Goal: Task Accomplishment & Management: Manage account settings

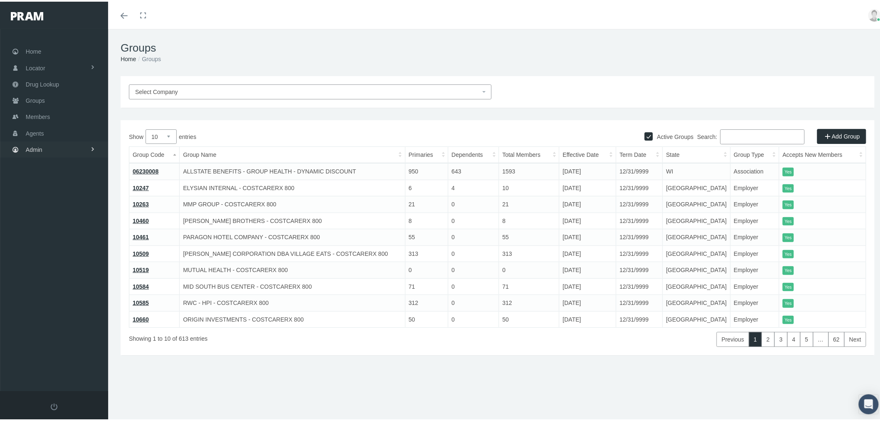
click at [65, 148] on link "Admin" at bounding box center [54, 148] width 108 height 16
click at [76, 346] on link "Settings" at bounding box center [54, 349] width 108 height 15
click at [76, 282] on span "State Allowable Settings" at bounding box center [63, 289] width 62 height 14
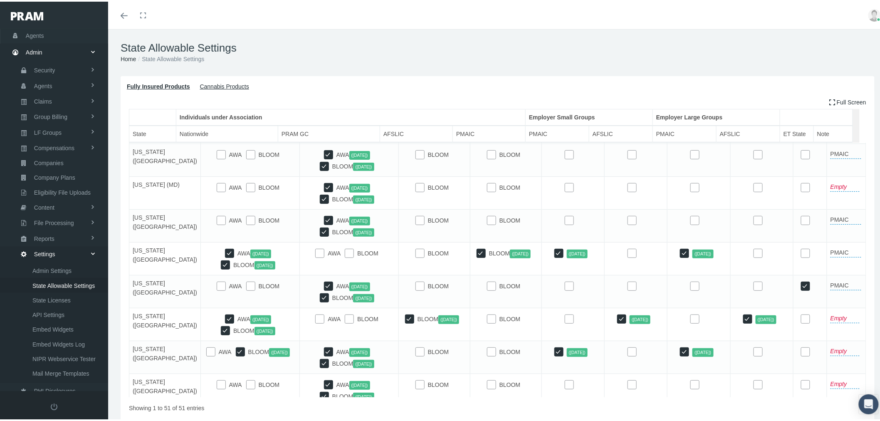
scroll to position [600, 0]
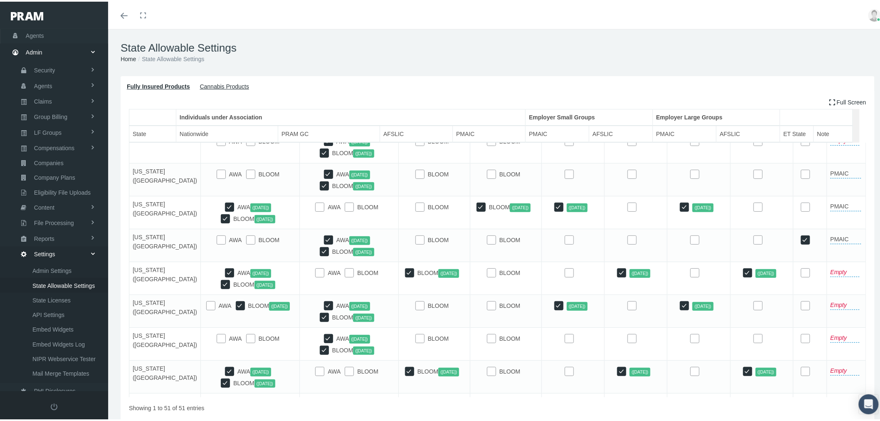
click at [487, 308] on input "BLOOM" at bounding box center [491, 303] width 8 height 8
checkbox input "true"
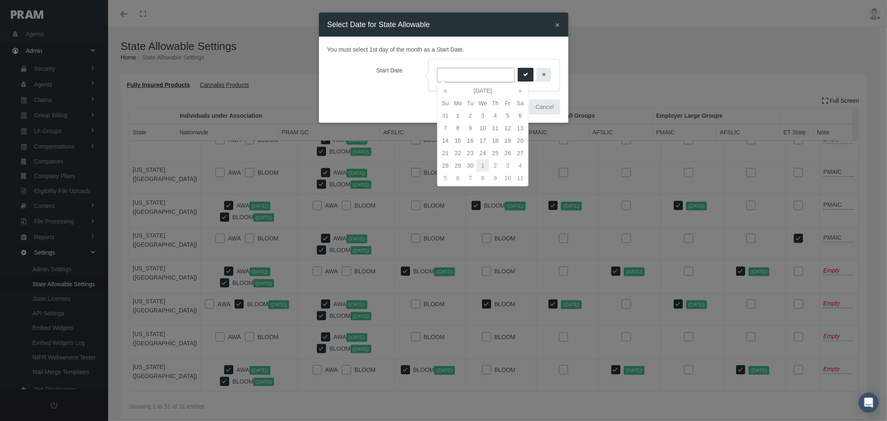
click at [479, 164] on td "1" at bounding box center [482, 165] width 12 height 12
type input "[DATE]"
click at [523, 74] on icon "submit" at bounding box center [525, 75] width 5 height 8
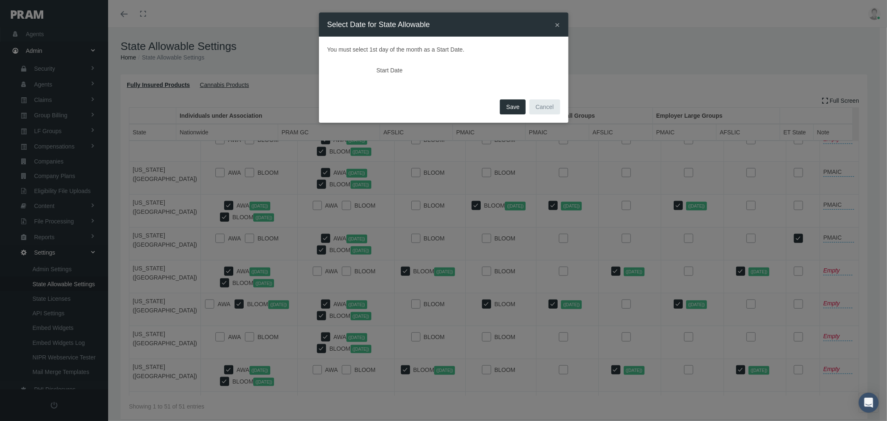
click at [516, 106] on span "Save" at bounding box center [512, 107] width 13 height 7
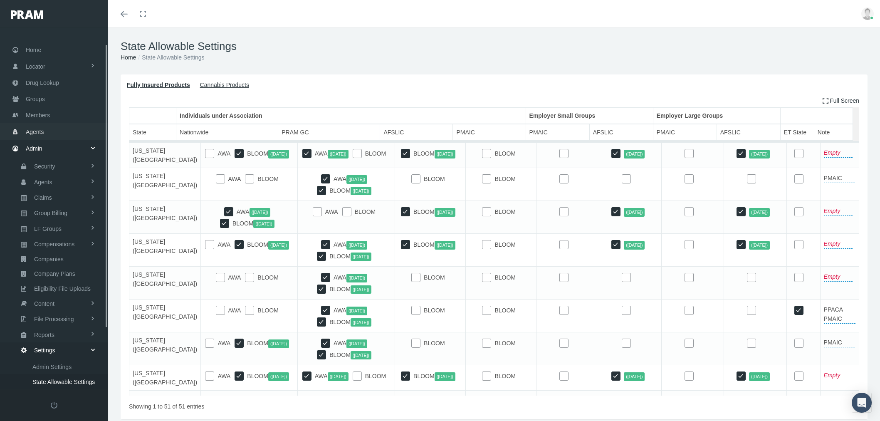
click at [59, 140] on link "Admin" at bounding box center [54, 148] width 108 height 16
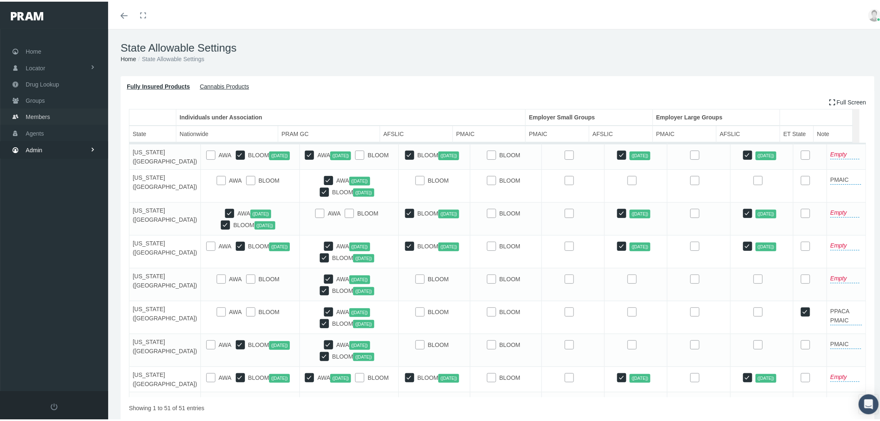
click at [57, 110] on link "Members" at bounding box center [54, 115] width 108 height 16
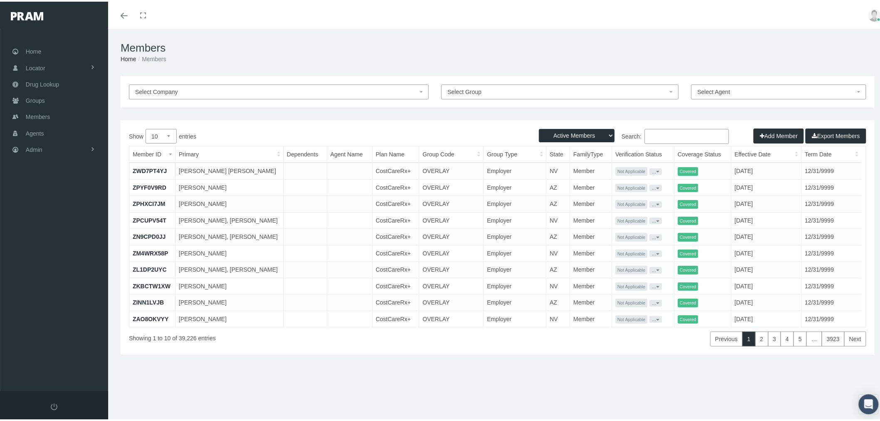
click at [678, 132] on input "Search:" at bounding box center [686, 134] width 84 height 15
paste input "hisprettylady123@gmail.com"
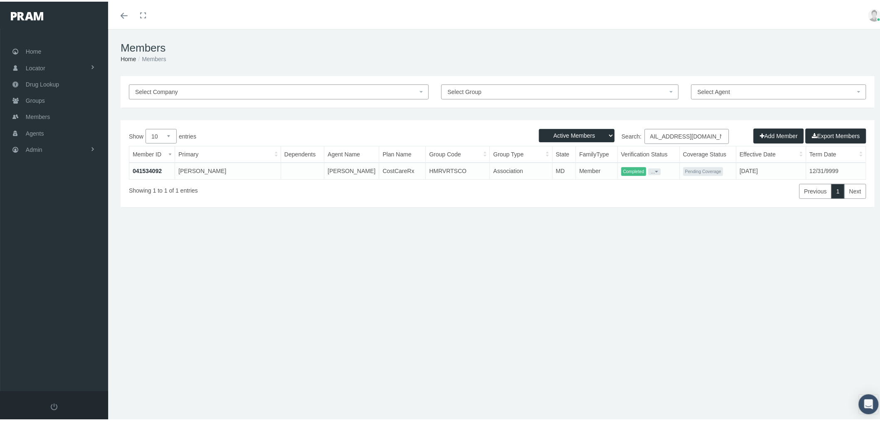
type input "hisprettylady123@gmail.com"
click at [148, 170] on link "041534092" at bounding box center [147, 169] width 29 height 7
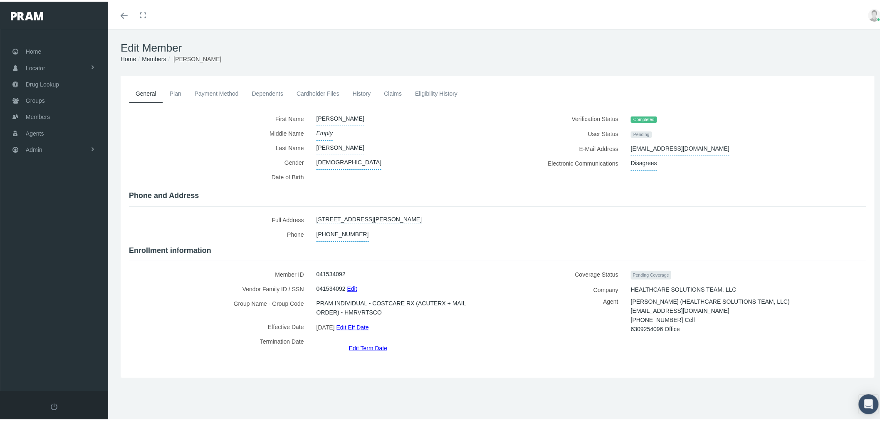
click at [367, 94] on link "History" at bounding box center [362, 92] width 32 height 18
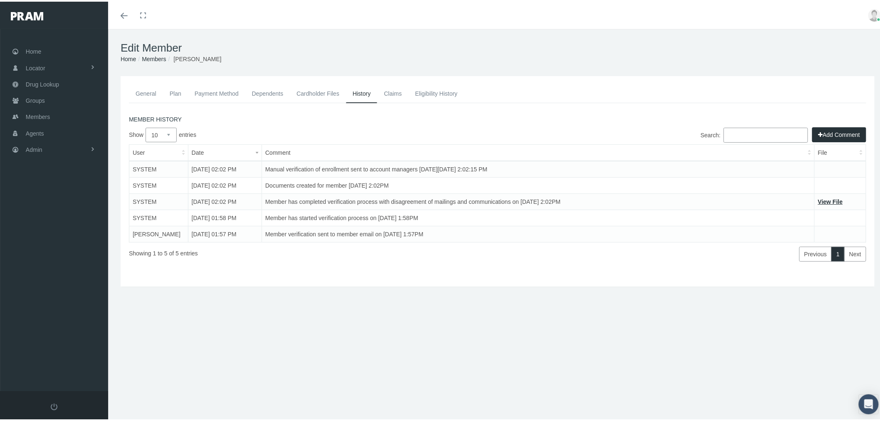
click at [826, 198] on link "View File" at bounding box center [830, 200] width 25 height 7
drag, startPoint x: 229, startPoint y: 56, endPoint x: 176, endPoint y: 59, distance: 53.3
click at [176, 59] on ol "Home Groups Members ANDREA JOHNSON" at bounding box center [498, 57] width 754 height 9
copy span "ANDREA JOHNSON"
drag, startPoint x: 53, startPoint y: 131, endPoint x: 81, endPoint y: 138, distance: 29.0
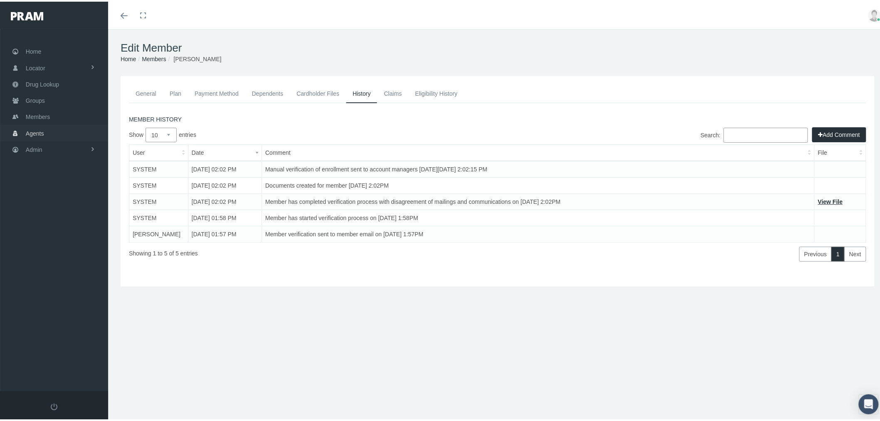
click at [53, 131] on link "Agents" at bounding box center [54, 131] width 108 height 16
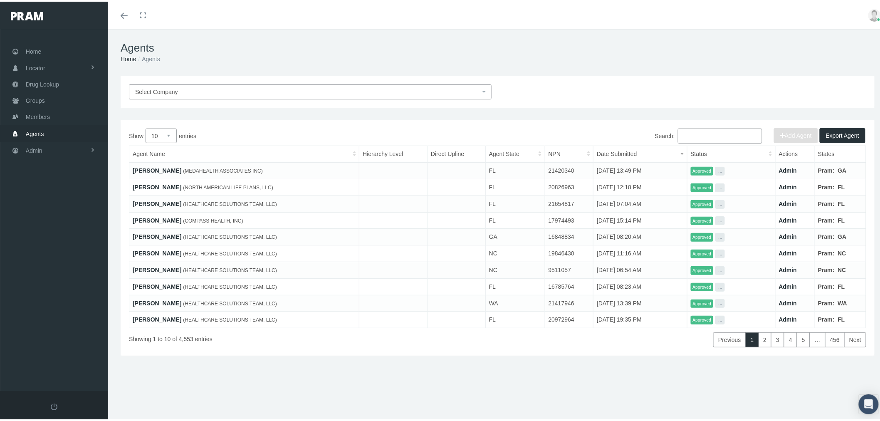
click at [688, 136] on input "Search:" at bounding box center [720, 134] width 84 height 15
paste input "[PERSON_NAME]"
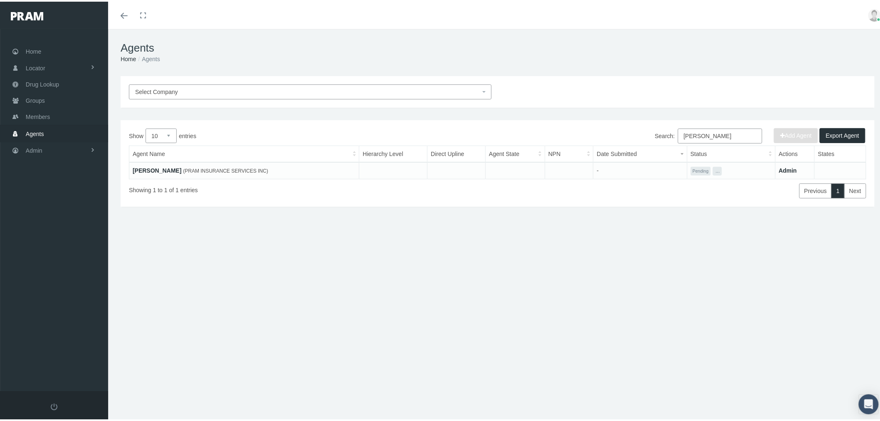
type input "[PERSON_NAME]"
click at [159, 169] on link "[PERSON_NAME]" at bounding box center [157, 168] width 49 height 7
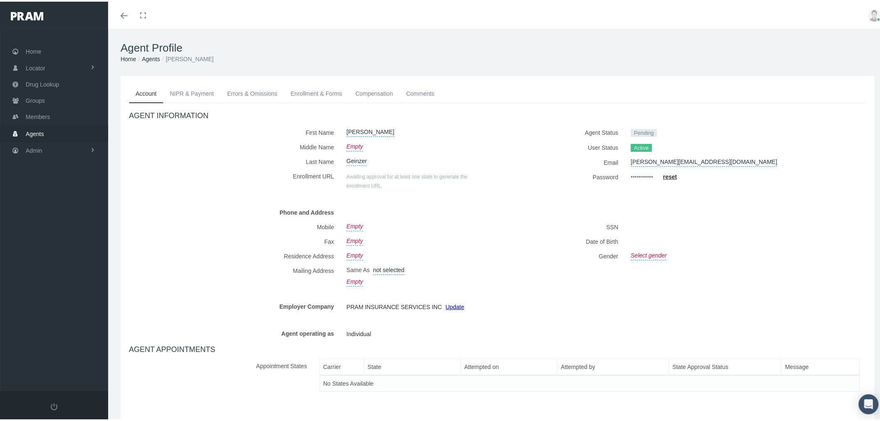
click at [328, 92] on link "Enrollment & Forms" at bounding box center [316, 92] width 65 height 18
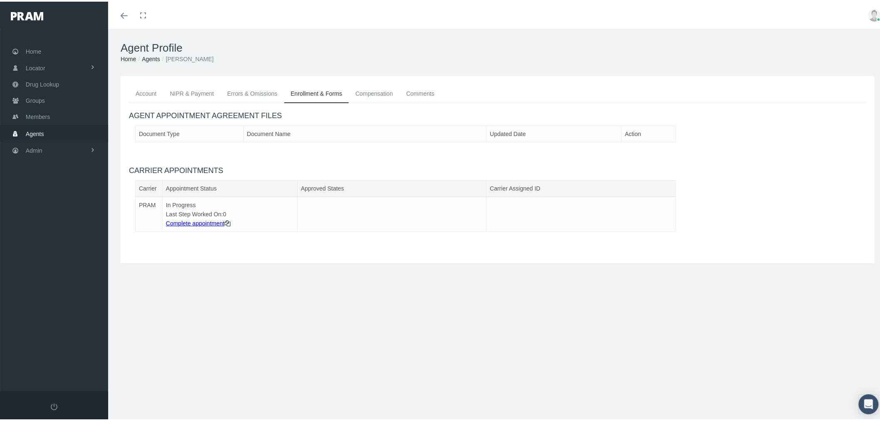
drag, startPoint x: 205, startPoint y: 57, endPoint x: 169, endPoint y: 56, distance: 36.6
click at [169, 56] on ol "Home Agents [PERSON_NAME]" at bounding box center [498, 57] width 754 height 9
copy li "[PERSON_NAME]"
